Goal: Information Seeking & Learning: Learn about a topic

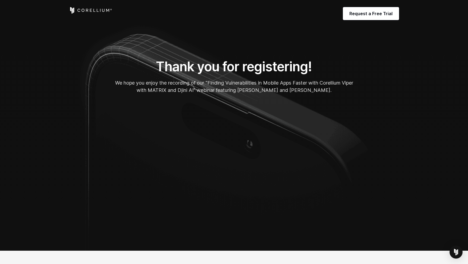
click at [37, 102] on section "Thank you for registering! We hope you enjoy the recording of our “Finding Vuln…" at bounding box center [234, 125] width 468 height 251
click at [445, 125] on section "Thank you for registering! We hope you enjoy the recording of our “Finding Vuln…" at bounding box center [234, 125] width 468 height 251
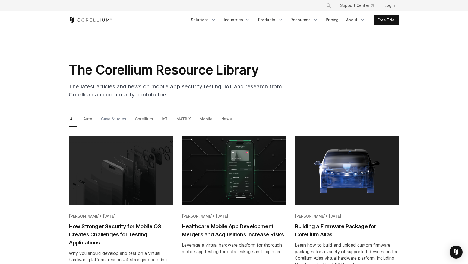
click at [109, 121] on link "Case Studies" at bounding box center [114, 120] width 28 height 11
click at [114, 120] on link "Case Studies" at bounding box center [114, 120] width 28 height 11
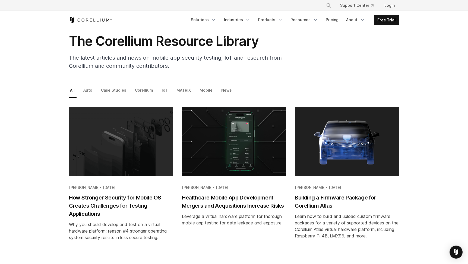
scroll to position [54, 0]
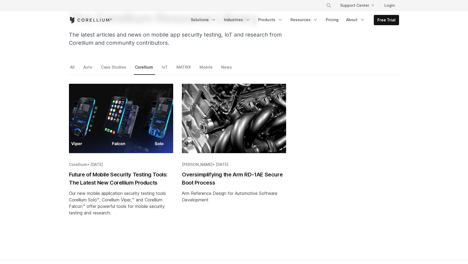
scroll to position [54, 0]
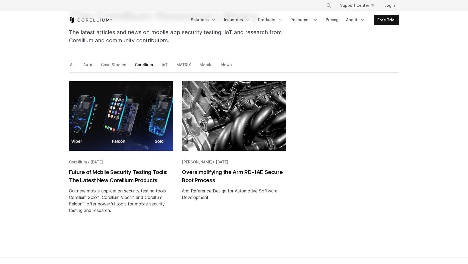
click at [97, 179] on h2 "Future of Mobile Security Testing Tools: The Latest New Corellium Products" at bounding box center [121, 176] width 104 height 16
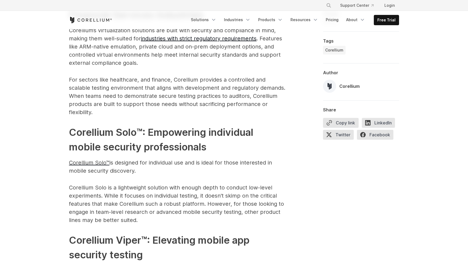
scroll to position [625, 0]
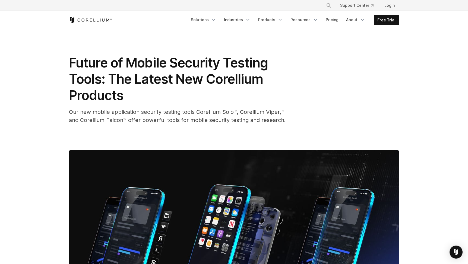
scroll to position [0, 0]
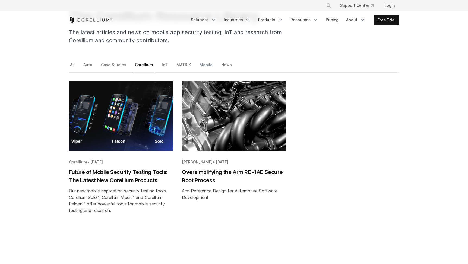
click at [204, 65] on link "Mobile" at bounding box center [206, 66] width 16 height 11
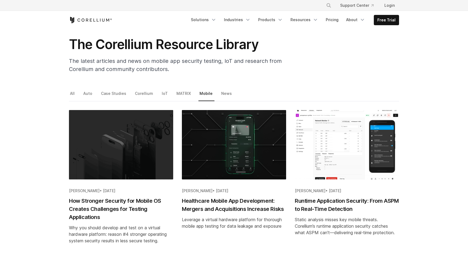
scroll to position [54, 0]
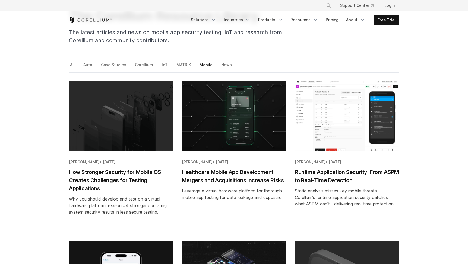
click at [112, 181] on h2 "How Stronger Security for Mobile OS Creates Challenges for Testing Applications" at bounding box center [121, 180] width 104 height 24
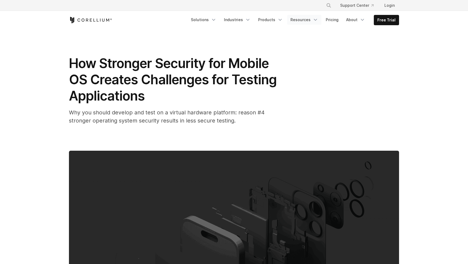
click at [315, 20] on icon "Navigation Menu" at bounding box center [315, 19] width 5 height 5
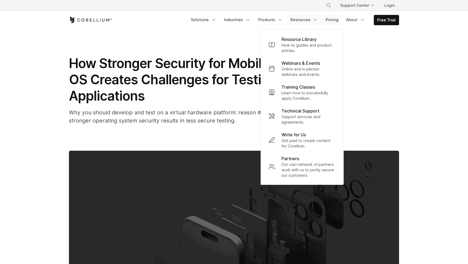
click at [340, 20] on link "Pricing" at bounding box center [332, 20] width 19 height 10
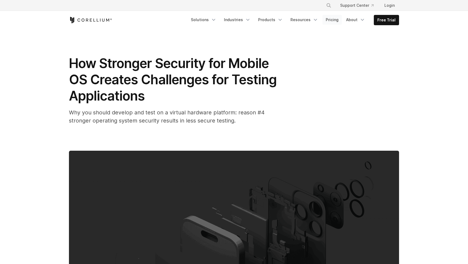
click at [330, 17] on link "Pricing" at bounding box center [332, 20] width 19 height 10
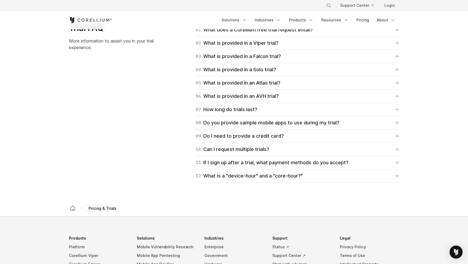
scroll to position [896, 0]
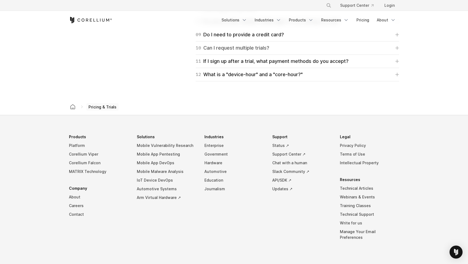
click at [395, 47] on icon at bounding box center [397, 48] width 4 height 4
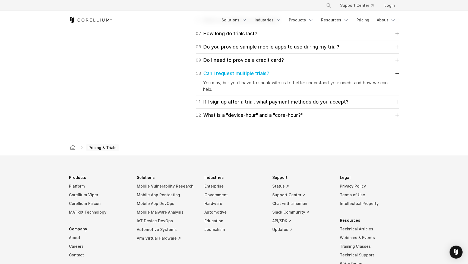
scroll to position [869, 0]
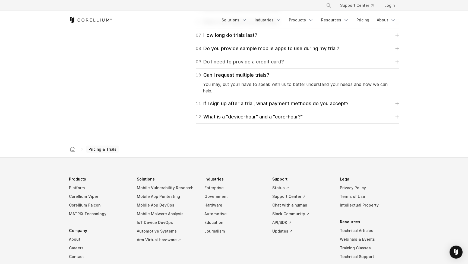
click at [398, 60] on icon at bounding box center [397, 62] width 4 height 4
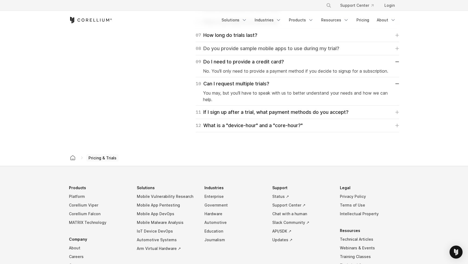
click at [398, 49] on icon at bounding box center [397, 48] width 3 height 3
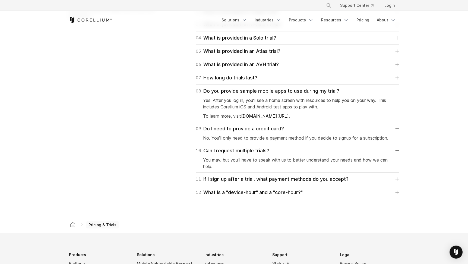
scroll to position [815, 0]
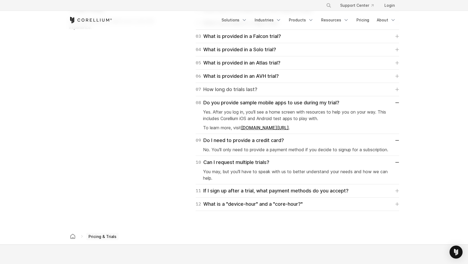
click at [397, 91] on icon at bounding box center [397, 90] width 4 height 4
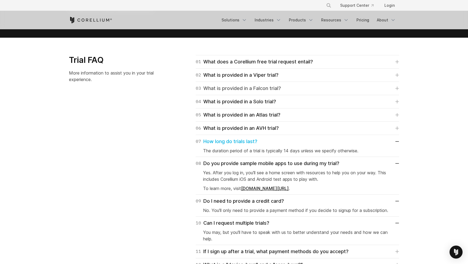
scroll to position [760, 0]
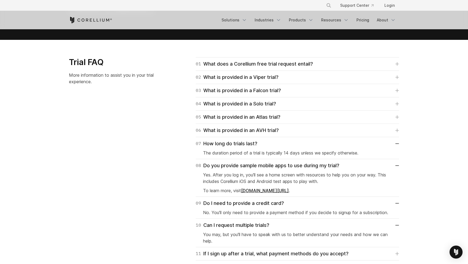
click at [399, 62] on div "01 What does a Corellium free trial request entail? For Falcon, Viper, and Atla…" at bounding box center [290, 165] width 227 height 217
click at [397, 63] on icon at bounding box center [397, 64] width 3 height 3
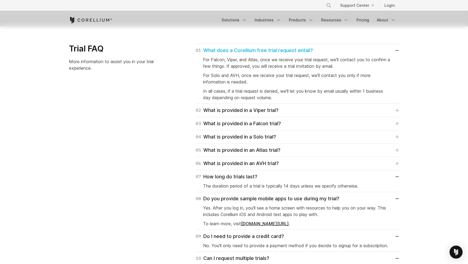
scroll to position [787, 0]
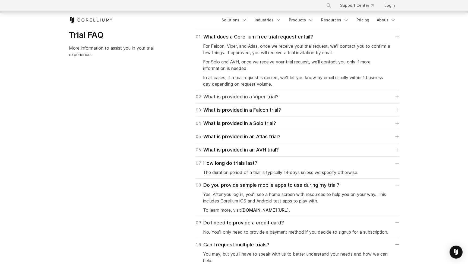
click at [397, 96] on icon at bounding box center [397, 97] width 4 height 4
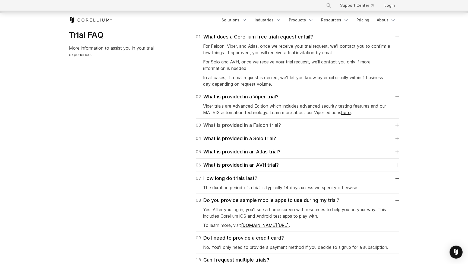
click at [397, 125] on icon at bounding box center [397, 126] width 4 height 4
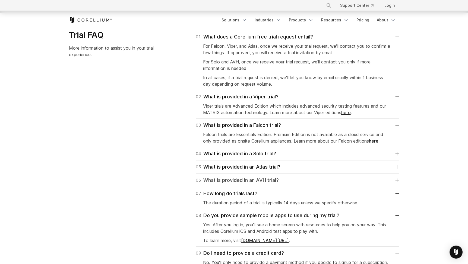
click at [396, 181] on icon at bounding box center [397, 180] width 3 height 3
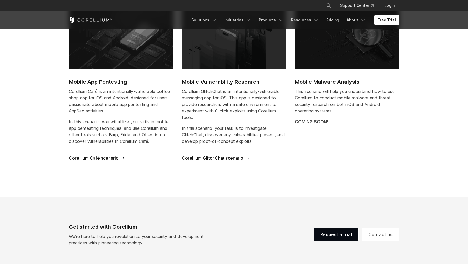
scroll to position [244, 0]
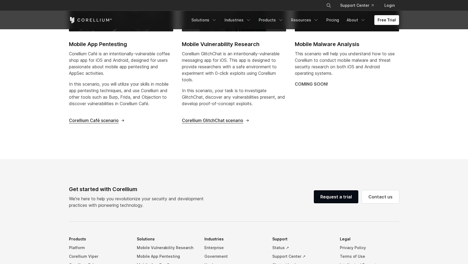
click at [100, 120] on span "Corellium Café scenario" at bounding box center [94, 121] width 50 height 6
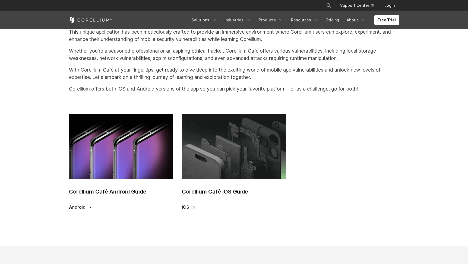
scroll to position [136, 0]
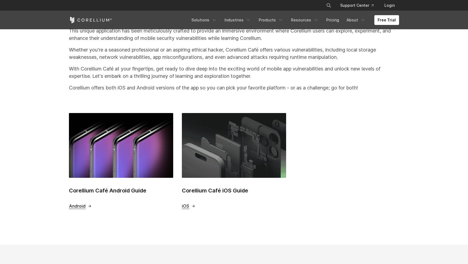
click at [81, 206] on span "Android" at bounding box center [77, 207] width 17 height 6
click at [187, 207] on span "iOS" at bounding box center [185, 207] width 7 height 6
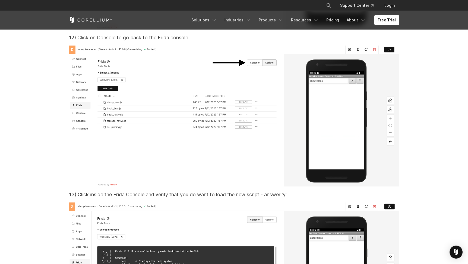
scroll to position [9993, 0]
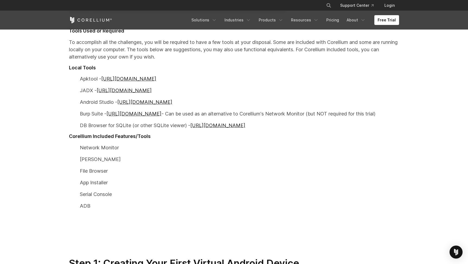
scroll to position [380, 0]
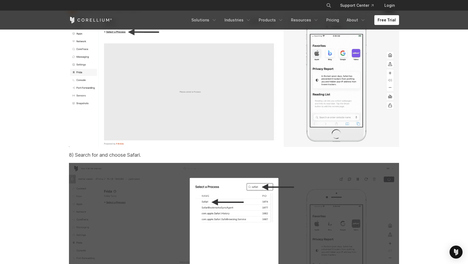
scroll to position [9667, 0]
